Goal: Information Seeking & Learning: Compare options

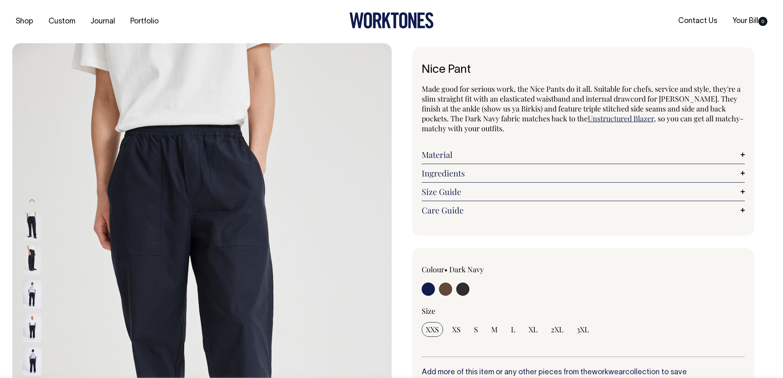
select select "XL"
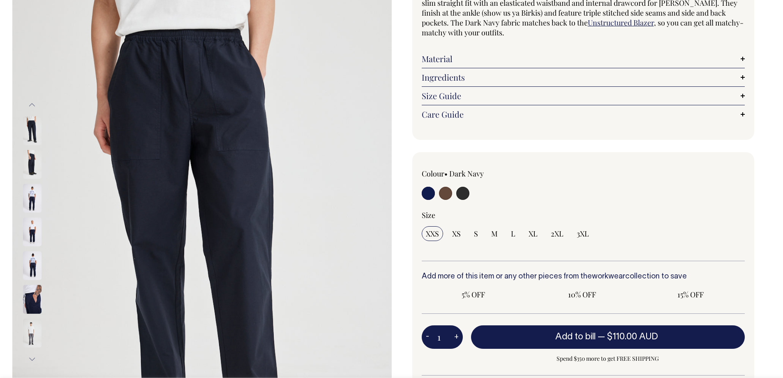
radio input "true"
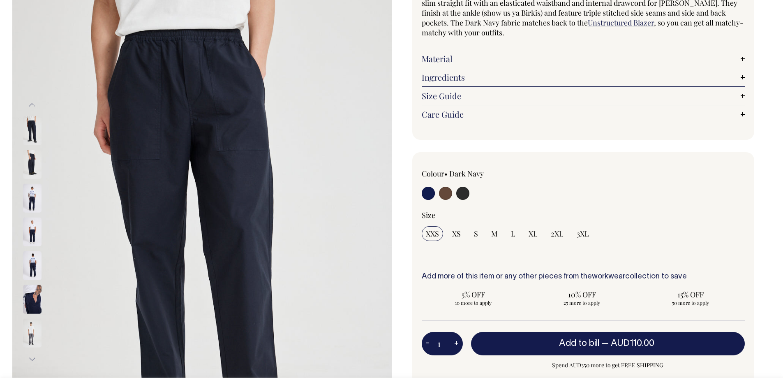
click at [446, 194] on input "radio" at bounding box center [445, 193] width 13 height 13
radio input "true"
radio input "false"
radio input "true"
select select "Chocolate"
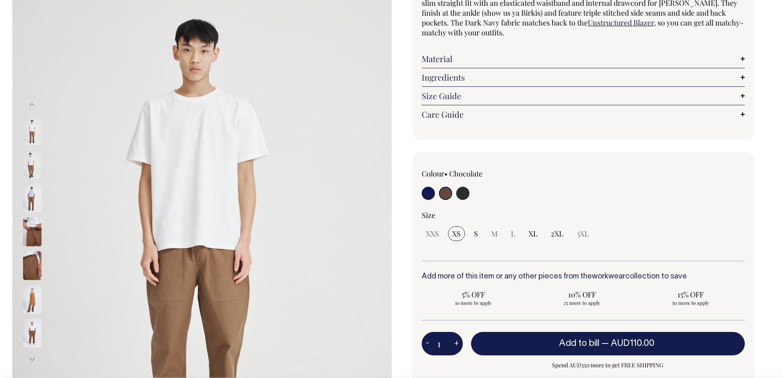
click at [461, 194] on input "radio" at bounding box center [462, 193] width 13 height 13
radio input "true"
select select "Charcoal"
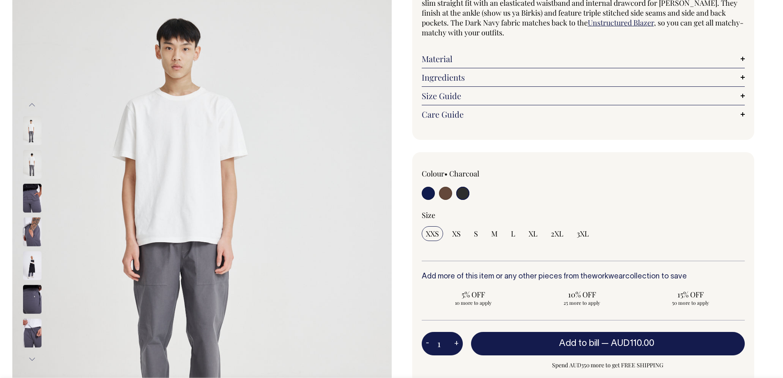
click at [429, 192] on input "radio" at bounding box center [428, 193] width 13 height 13
radio input "true"
select select "Dark Navy"
